Goal: Register for event/course

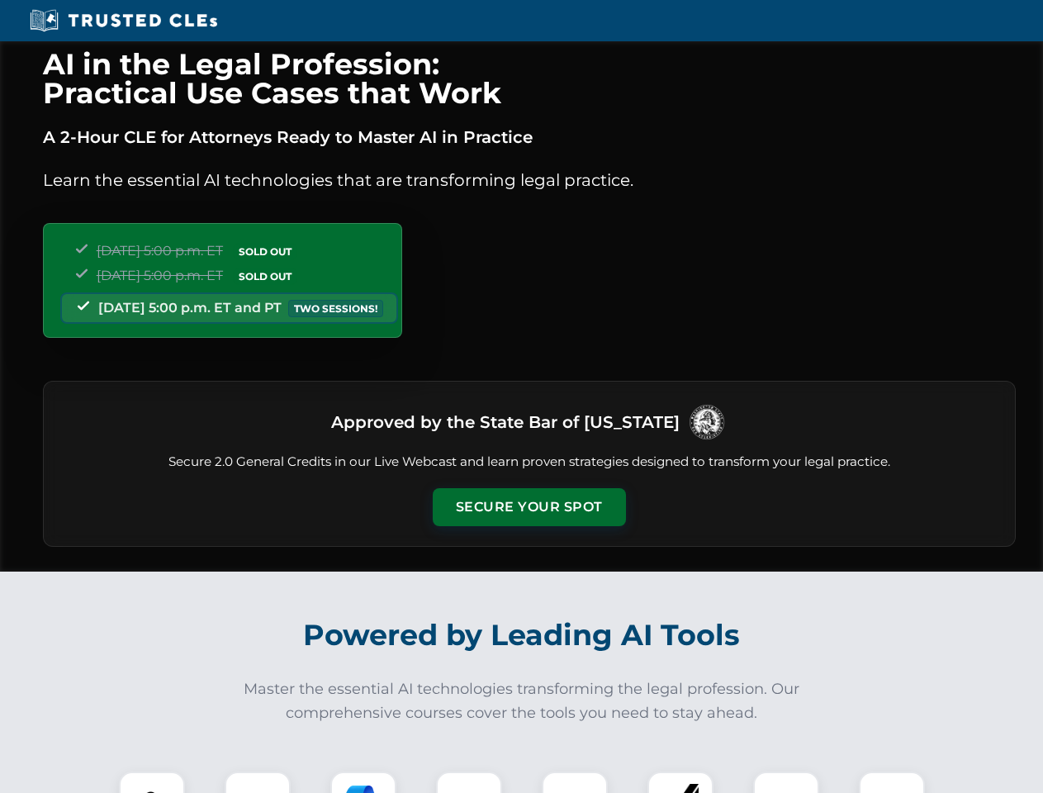
click at [529, 507] on button "Secure Your Spot" at bounding box center [529, 507] width 193 height 38
click at [152, 782] on img at bounding box center [152, 805] width 48 height 48
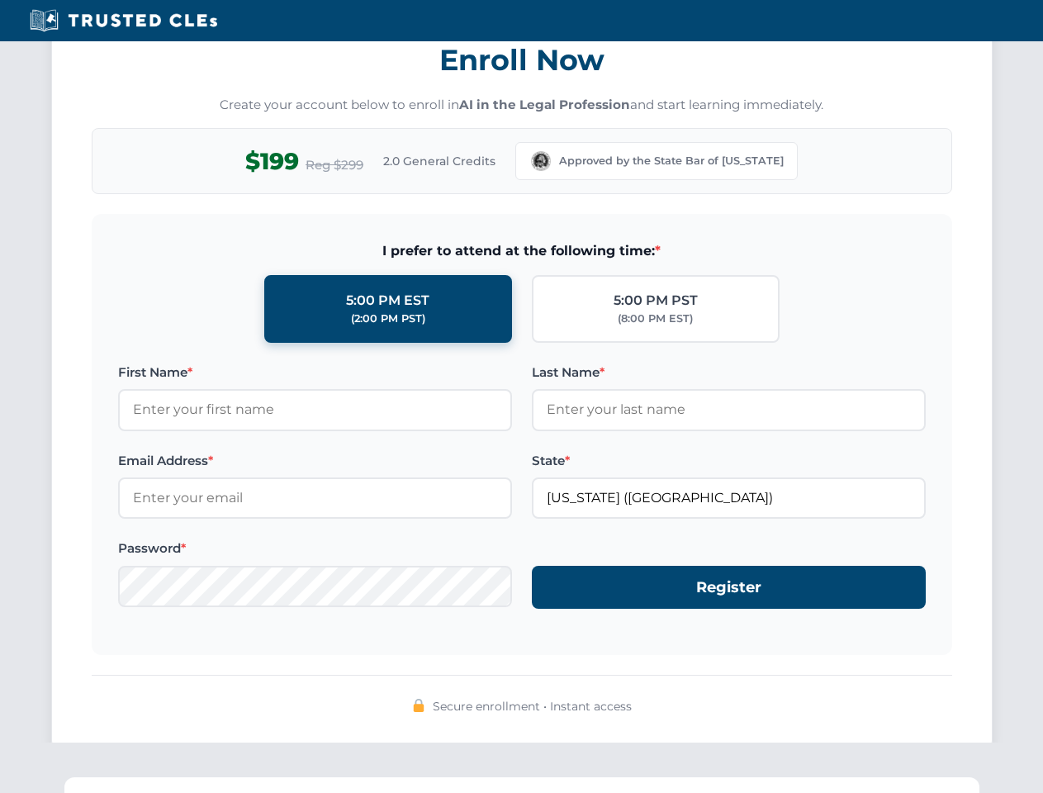
scroll to position [1622, 0]
